Goal: Navigation & Orientation: Find specific page/section

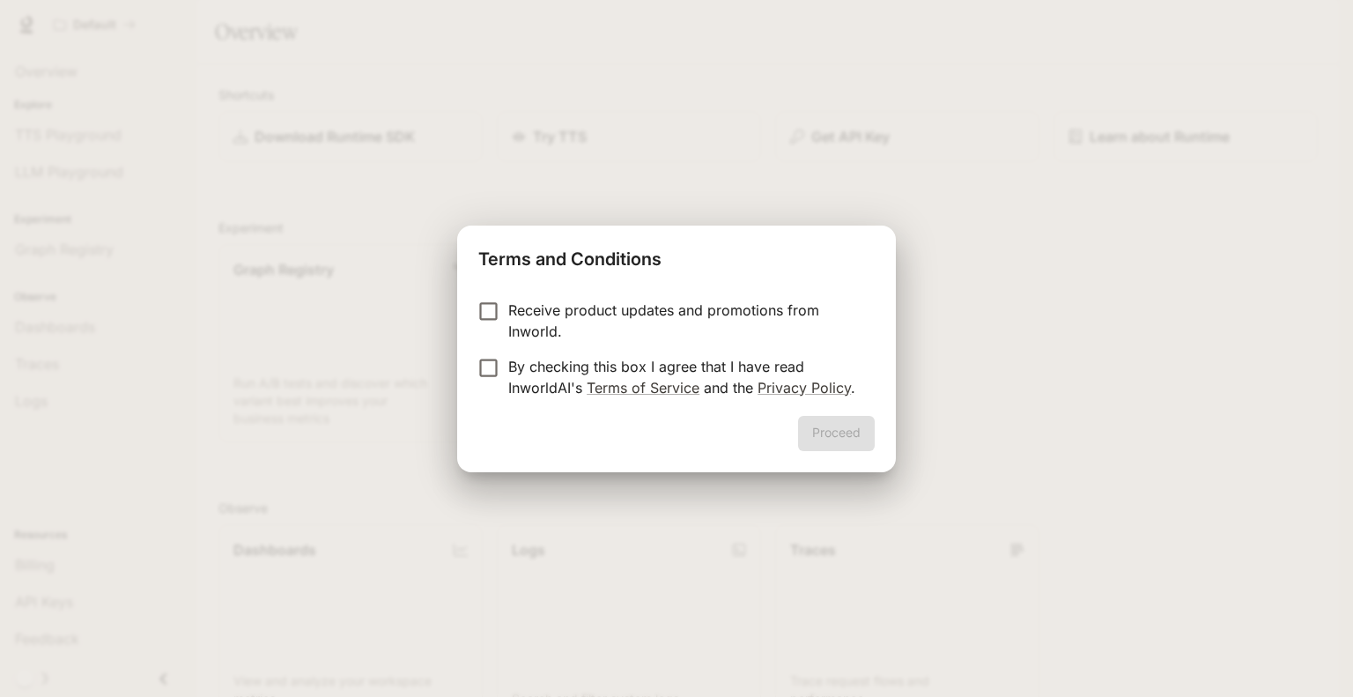
click at [515, 315] on p "Receive product updates and promotions from Inworld." at bounding box center [684, 321] width 352 height 42
click at [493, 353] on form "Receive product updates and promotions from Inworld. By checking this box I agr…" at bounding box center [676, 349] width 396 height 99
click at [846, 438] on button "Proceed" at bounding box center [836, 433] width 77 height 35
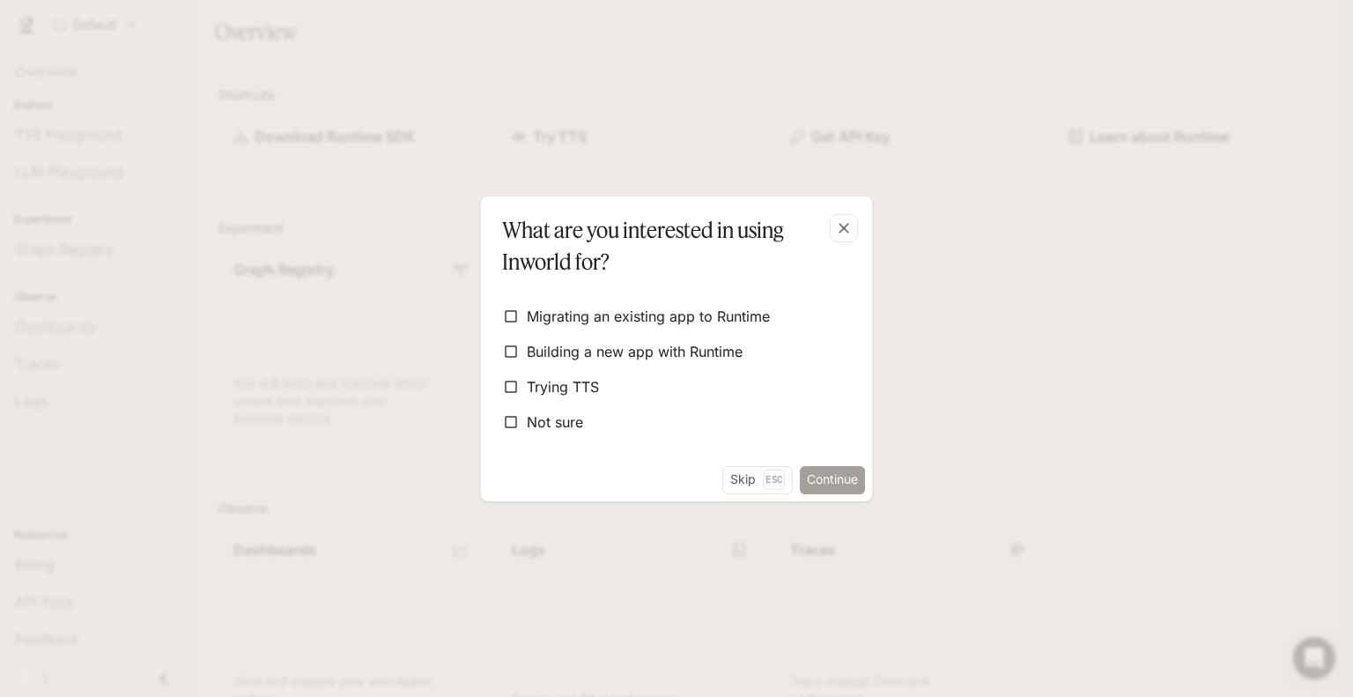
click at [846, 473] on button "Continue" at bounding box center [832, 480] width 65 height 28
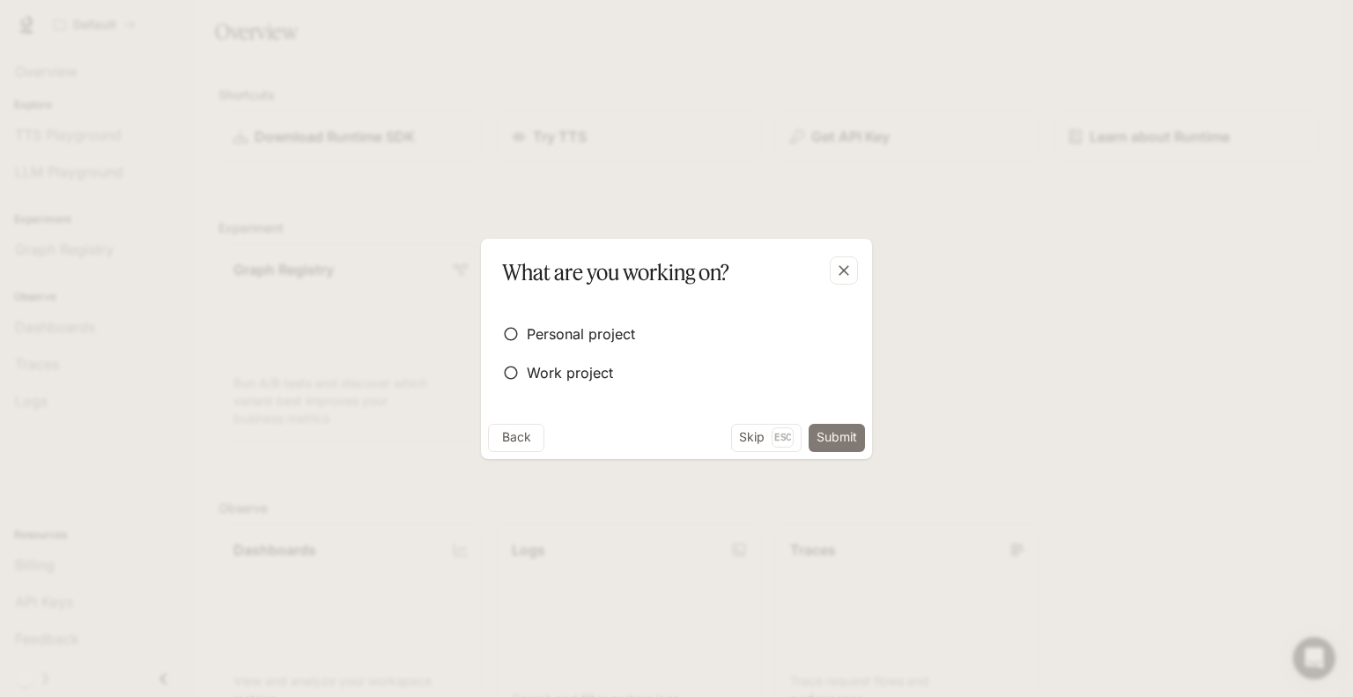
click at [854, 448] on button "Submit" at bounding box center [837, 438] width 56 height 28
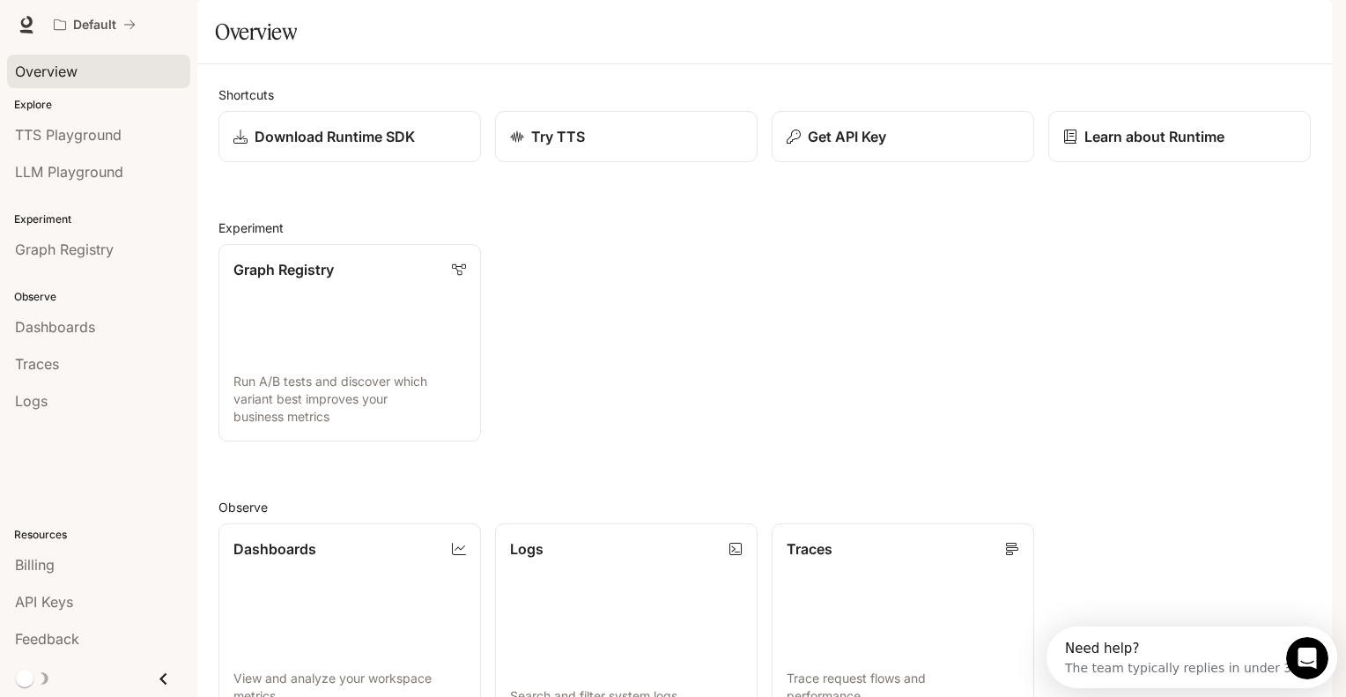
click at [84, 71] on div "Overview" at bounding box center [98, 71] width 167 height 21
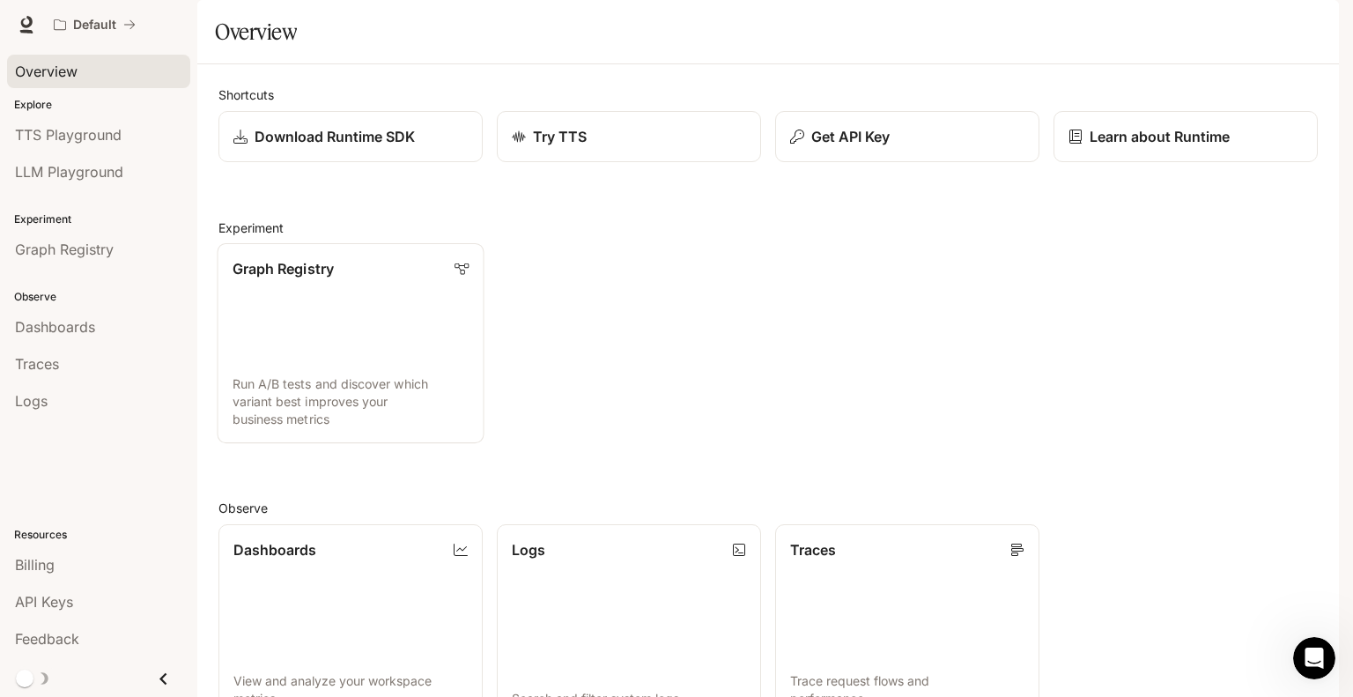
click at [430, 279] on div "Graph Registry" at bounding box center [351, 268] width 237 height 21
